Goal: Task Accomplishment & Management: Use online tool/utility

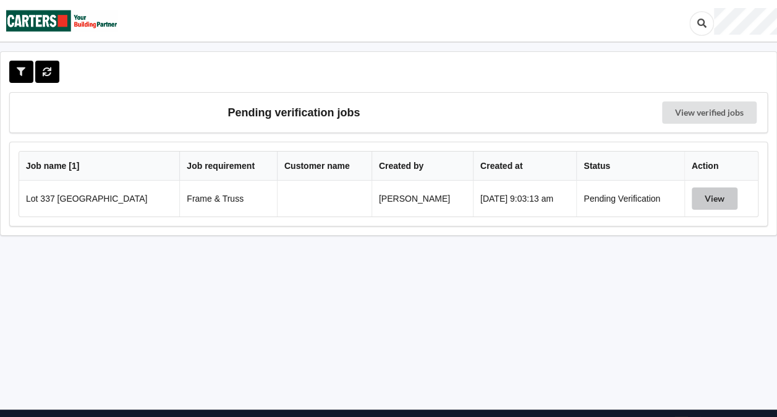
click at [702, 202] on button "View" at bounding box center [715, 198] width 46 height 22
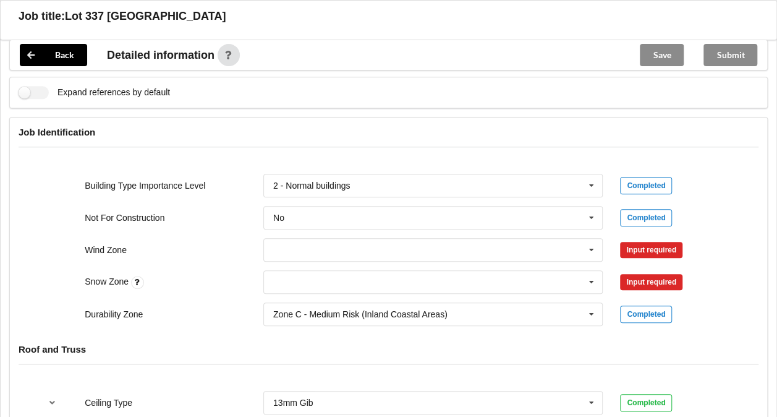
scroll to position [488, 0]
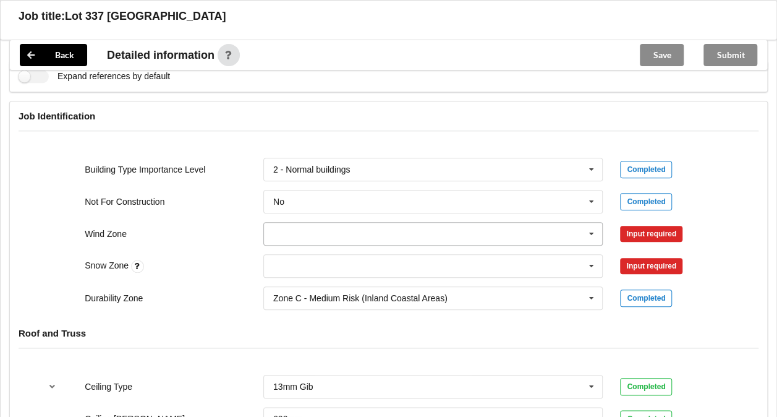
click at [578, 232] on input "text" at bounding box center [434, 234] width 339 height 22
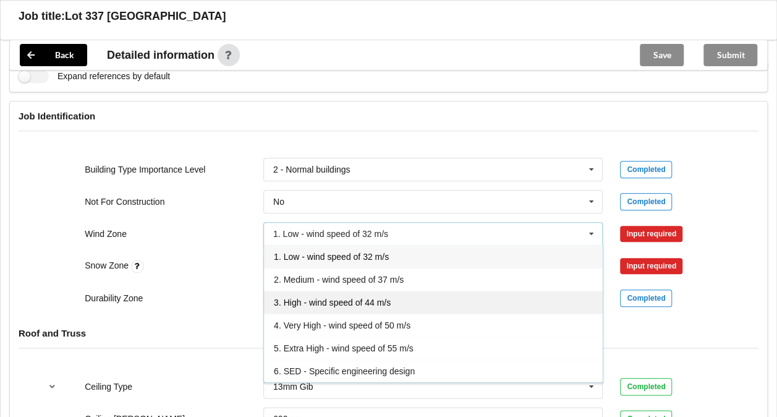
click at [351, 297] on span "3. High - wind speed of 44 m/s" at bounding box center [332, 302] width 117 height 10
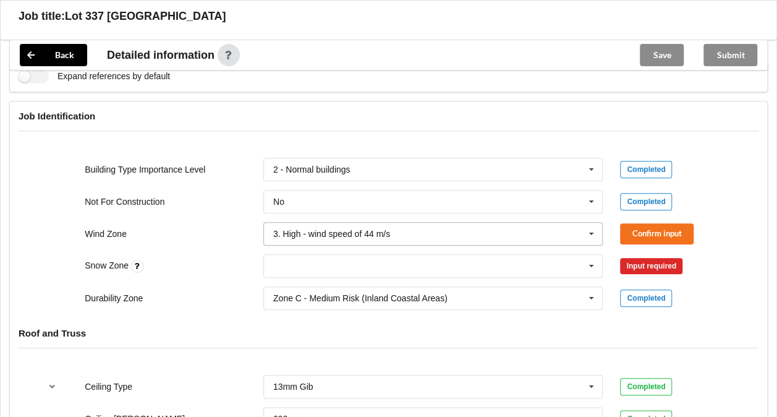
click at [338, 229] on div "3. High - wind speed of 44 m/s" at bounding box center [331, 233] width 117 height 9
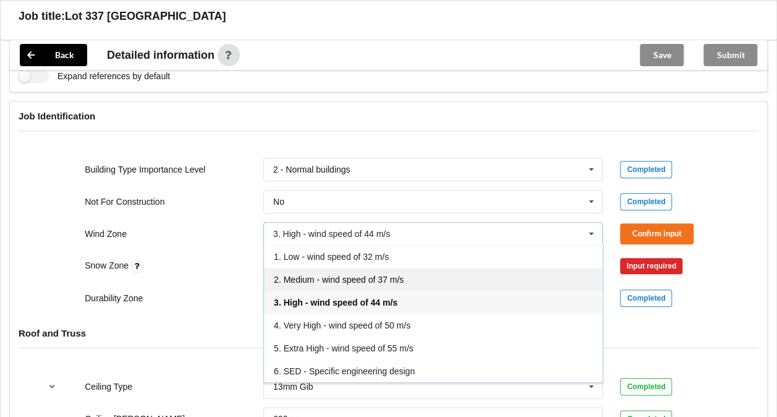
click at [330, 270] on div "2. Medium - wind speed of 37 m/s" at bounding box center [433, 279] width 339 height 23
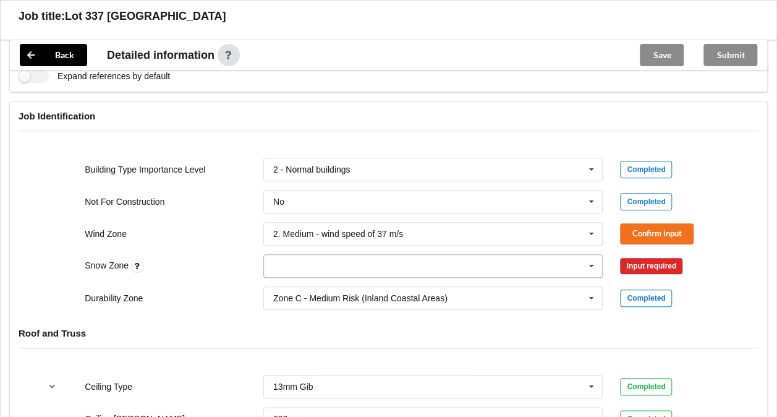
click at [348, 266] on input "text" at bounding box center [434, 266] width 339 height 22
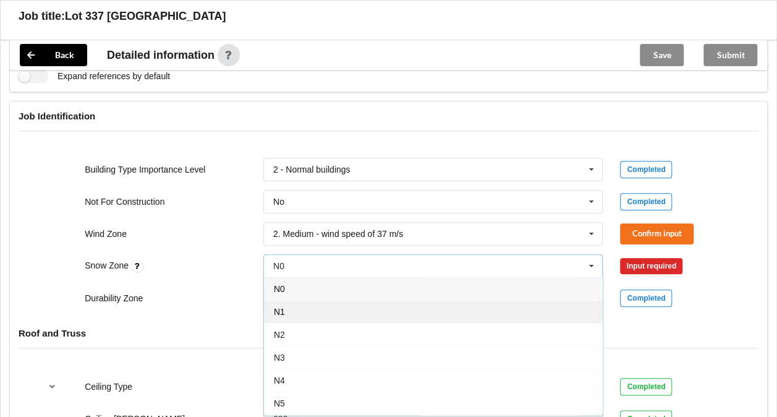
click at [320, 310] on div "N1" at bounding box center [433, 311] width 339 height 23
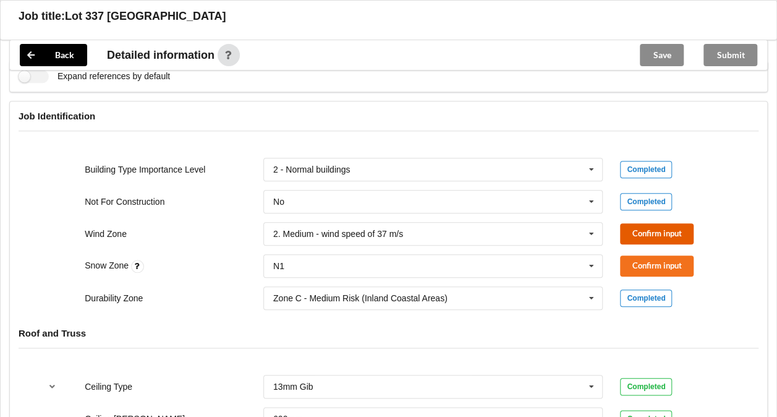
click at [649, 231] on button "Confirm input" at bounding box center [657, 233] width 74 height 20
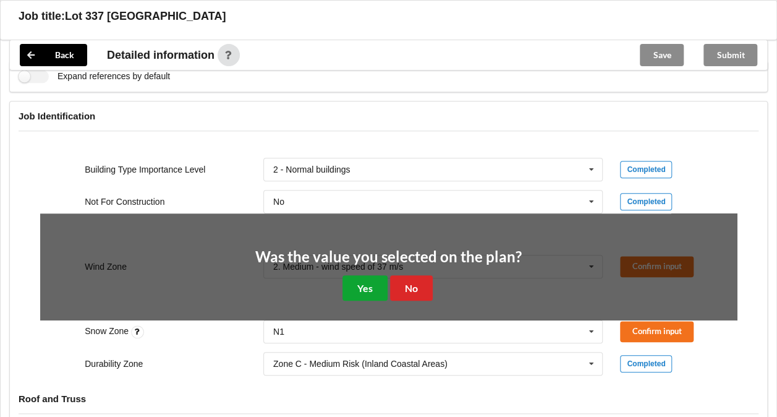
click at [364, 284] on button "Yes" at bounding box center [365, 287] width 45 height 25
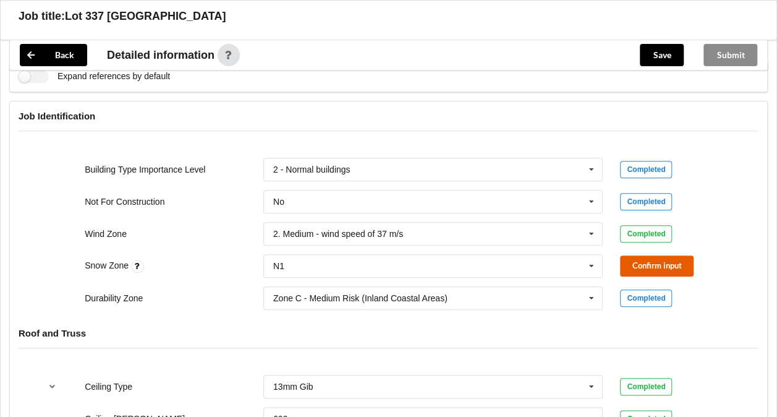
click at [659, 257] on button "Confirm input" at bounding box center [657, 265] width 74 height 20
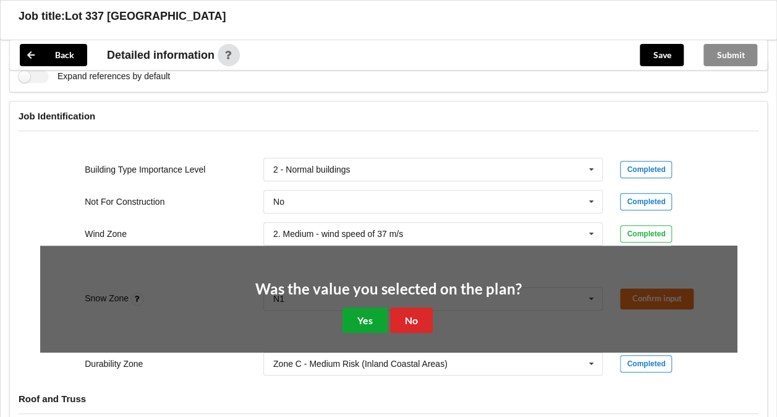
click at [348, 318] on button "Yes" at bounding box center [365, 319] width 45 height 25
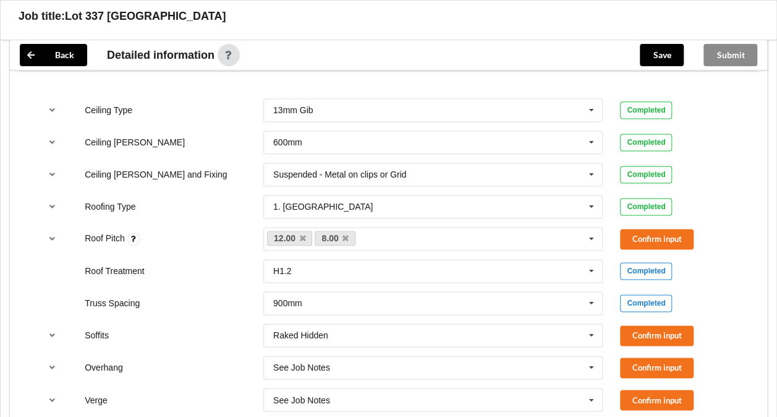
scroll to position [834, 0]
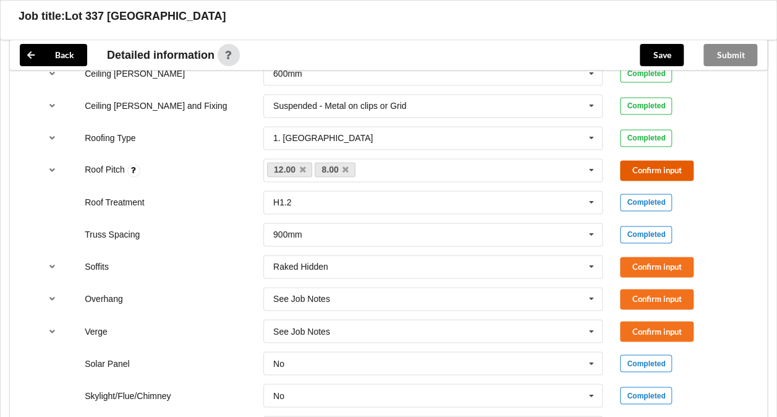
click at [634, 165] on button "Confirm input" at bounding box center [657, 170] width 74 height 20
click at [646, 263] on button "Confirm input" at bounding box center [657, 267] width 74 height 20
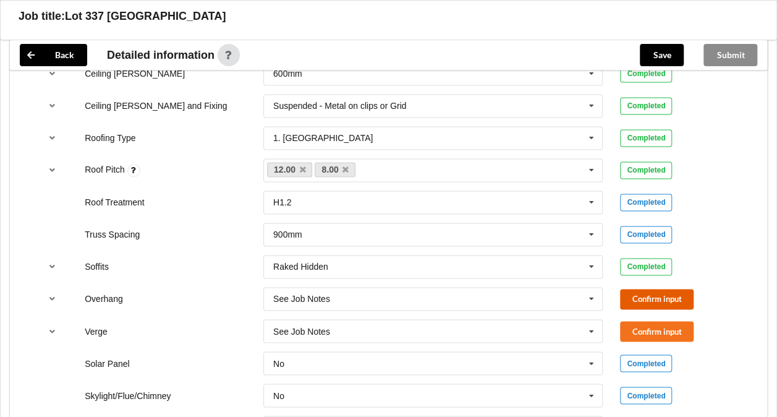
click at [648, 297] on button "Confirm input" at bounding box center [657, 299] width 74 height 20
click at [653, 331] on button "Confirm input" at bounding box center [657, 331] width 74 height 20
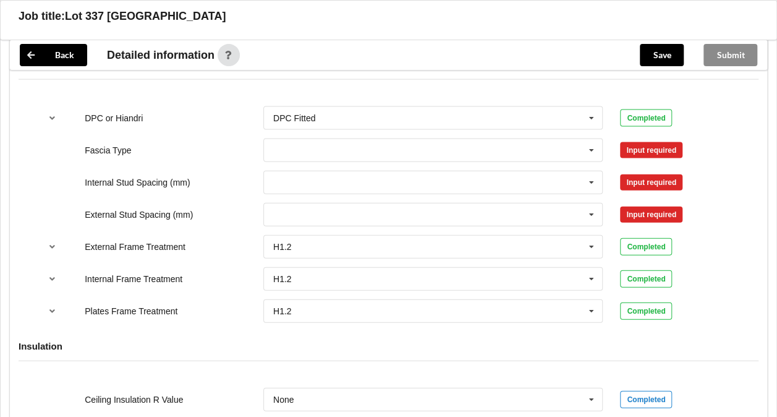
scroll to position [1277, 0]
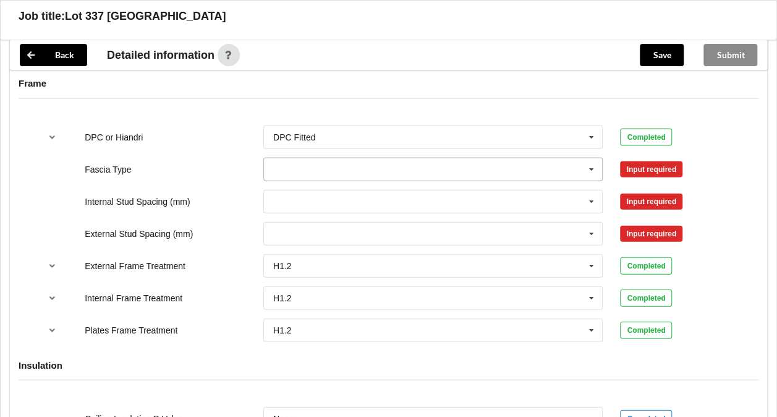
click at [587, 166] on icon at bounding box center [591, 169] width 19 height 23
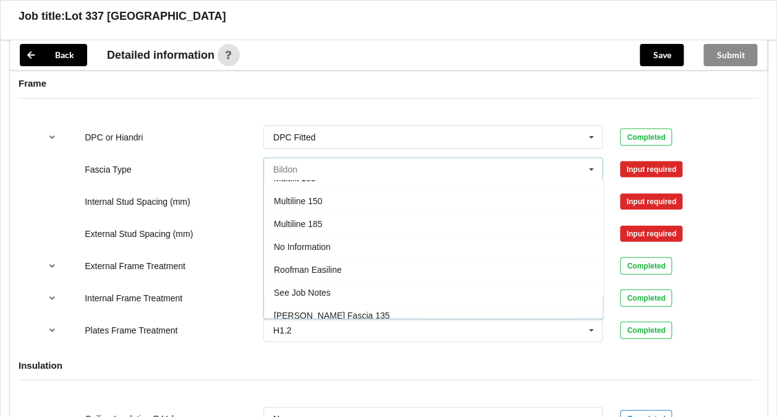
scroll to position [354, 0]
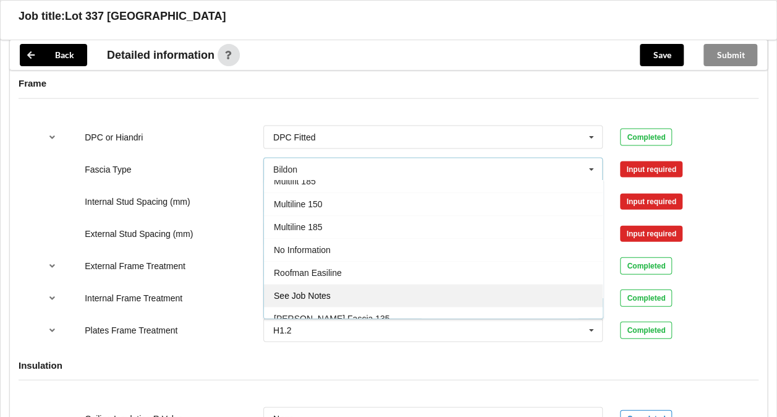
click at [372, 284] on div "See Job Notes" at bounding box center [433, 295] width 339 height 23
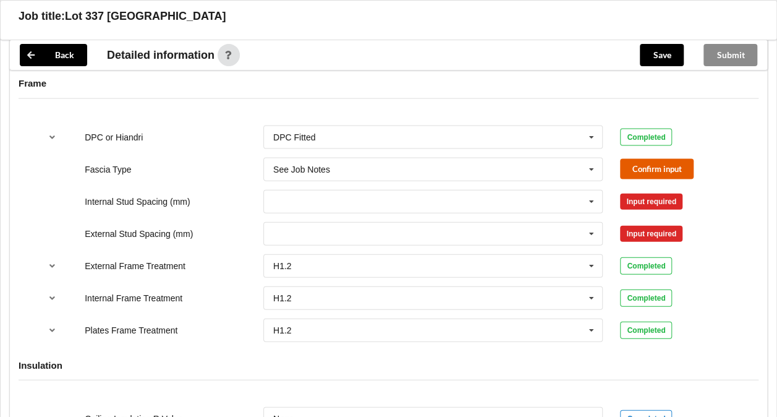
click at [641, 166] on button "Confirm input" at bounding box center [657, 169] width 74 height 20
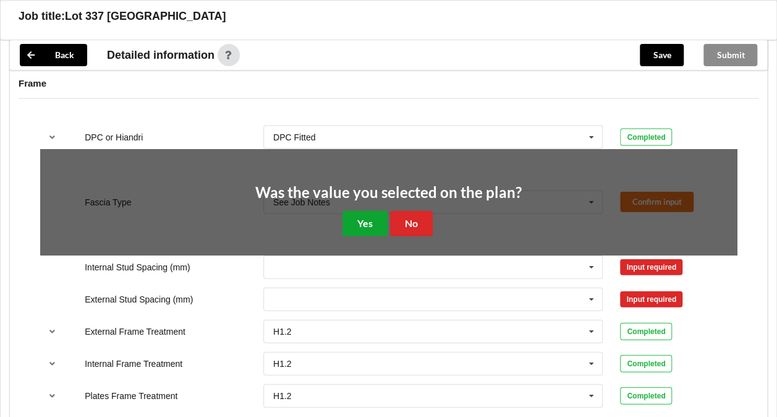
click at [351, 220] on button "Yes" at bounding box center [365, 223] width 45 height 25
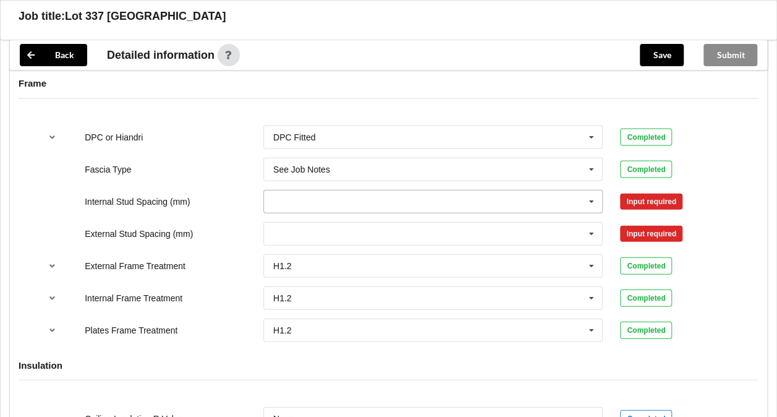
click at [532, 198] on input "text" at bounding box center [434, 201] width 339 height 22
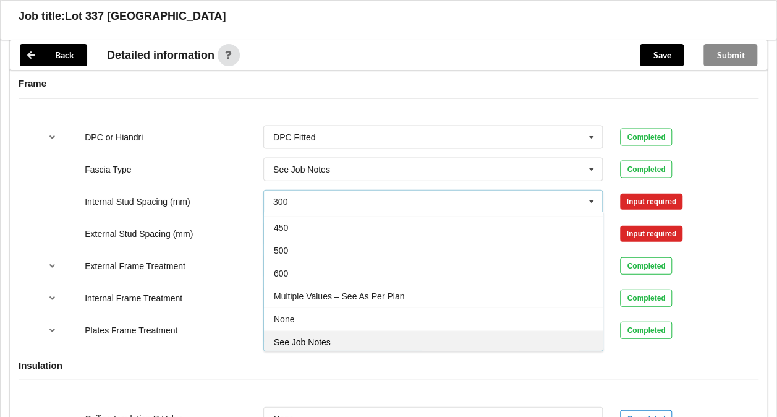
click at [448, 344] on div "See Job Notes" at bounding box center [433, 341] width 339 height 23
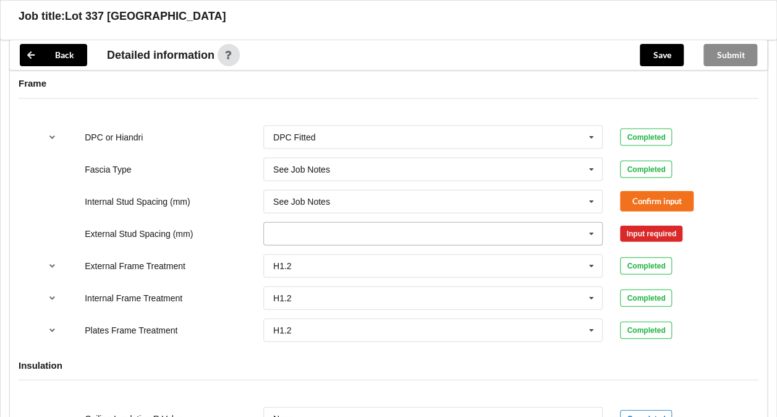
click at [595, 231] on icon at bounding box center [591, 234] width 19 height 23
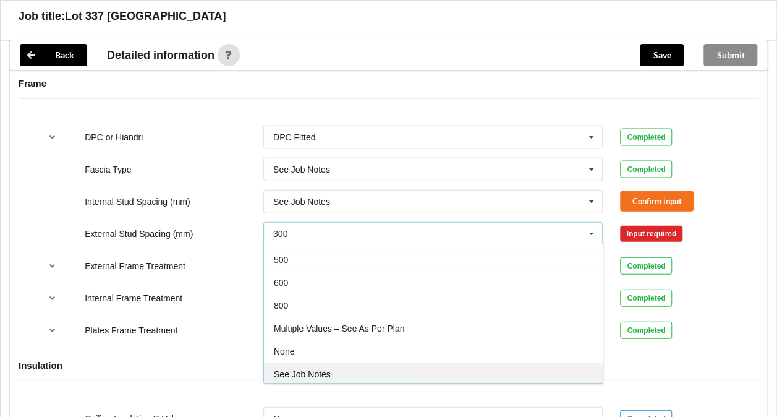
click at [495, 375] on div "See Job Notes" at bounding box center [433, 373] width 339 height 23
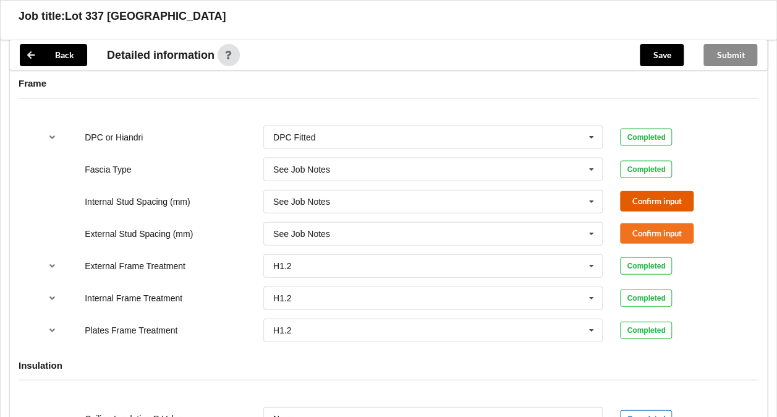
click at [637, 198] on button "Confirm input" at bounding box center [657, 201] width 74 height 20
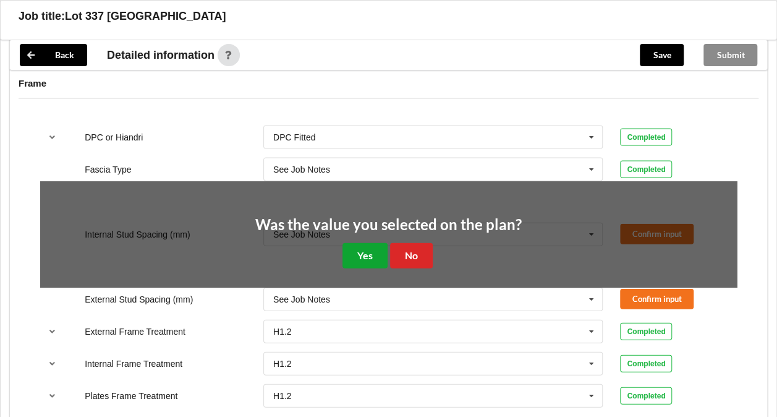
click at [351, 247] on button "Yes" at bounding box center [365, 255] width 45 height 25
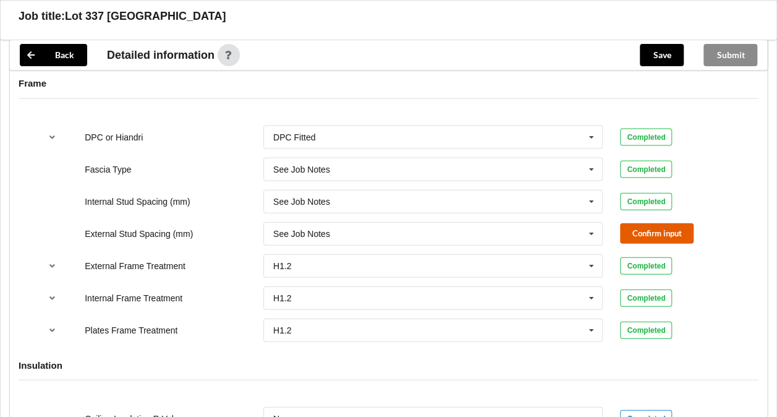
click at [674, 234] on button "Confirm input" at bounding box center [657, 233] width 74 height 20
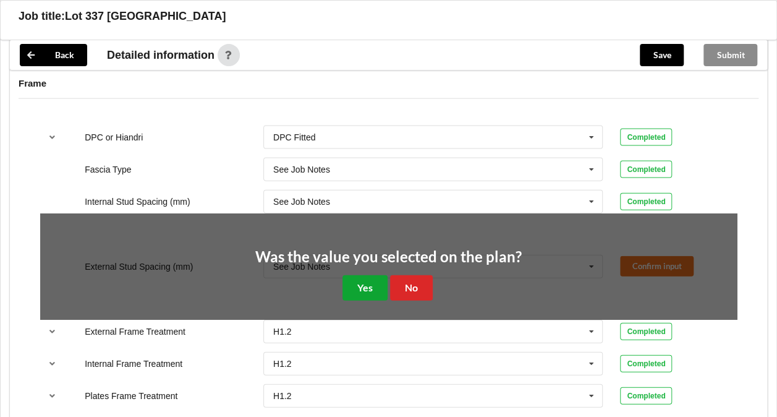
click at [352, 276] on button "Yes" at bounding box center [365, 287] width 45 height 25
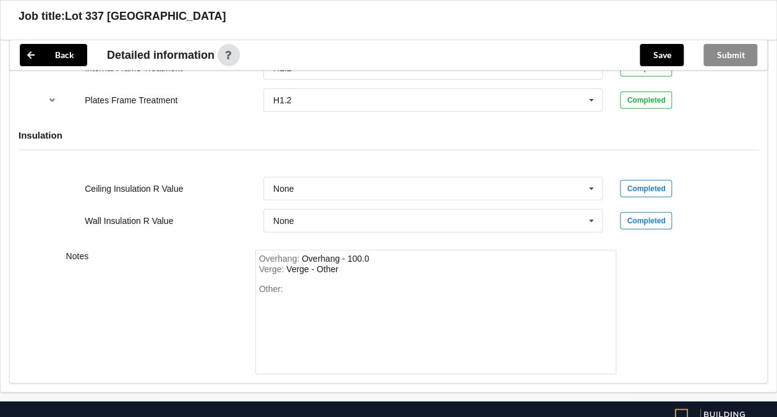
scroll to position [1548, 0]
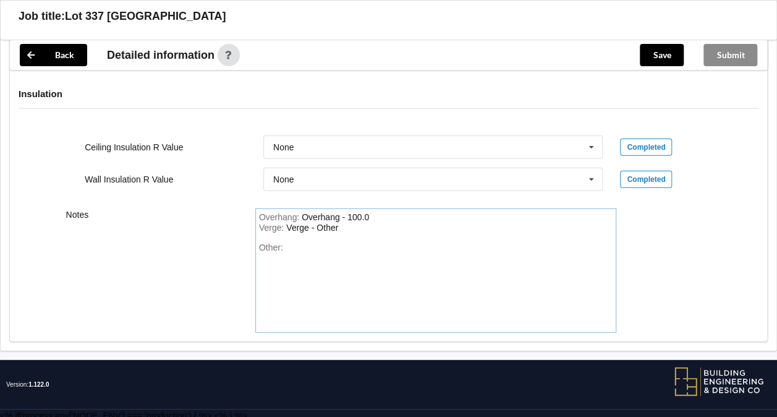
click at [316, 245] on div "Other:" at bounding box center [436, 285] width 354 height 87
click at [659, 59] on button "Save" at bounding box center [662, 55] width 44 height 22
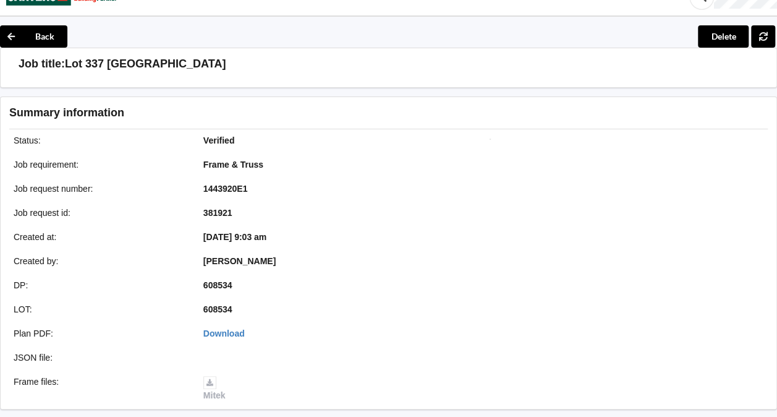
scroll to position [6, 0]
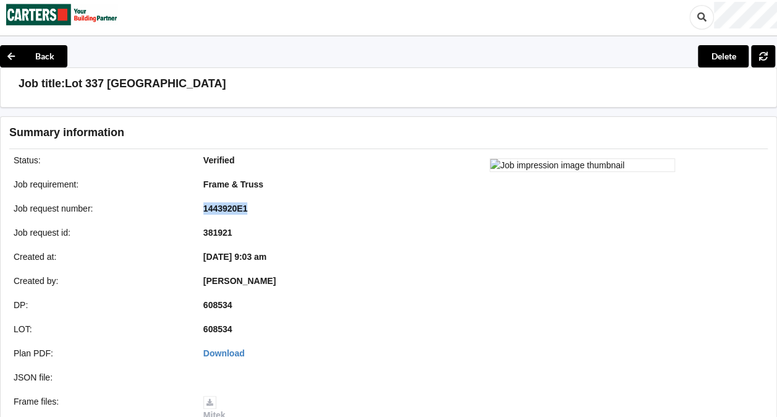
drag, startPoint x: 199, startPoint y: 206, endPoint x: 252, endPoint y: 210, distance: 52.7
click at [252, 210] on div "1443920E1" at bounding box center [290, 208] width 190 height 12
copy b "1443920E1"
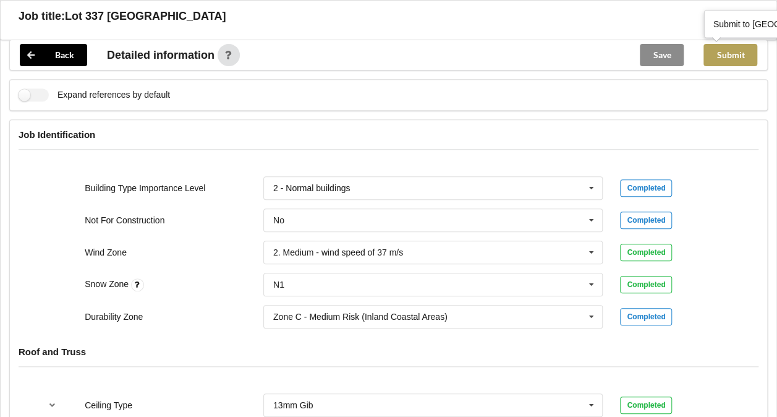
click at [732, 53] on button "Submit" at bounding box center [731, 55] width 54 height 22
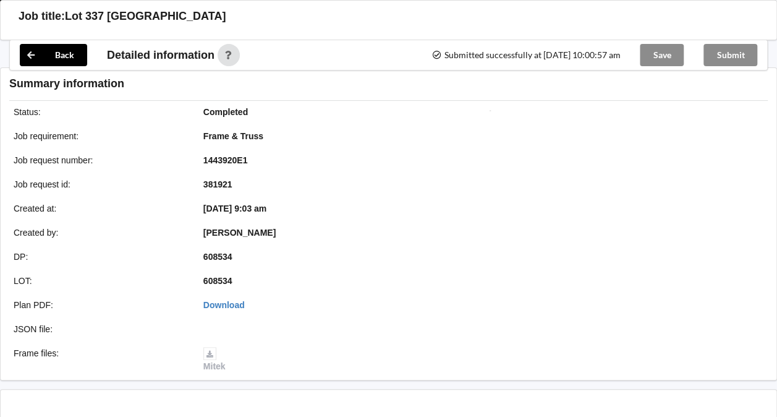
scroll to position [413, 0]
